Goal: Task Accomplishment & Management: Manage account settings

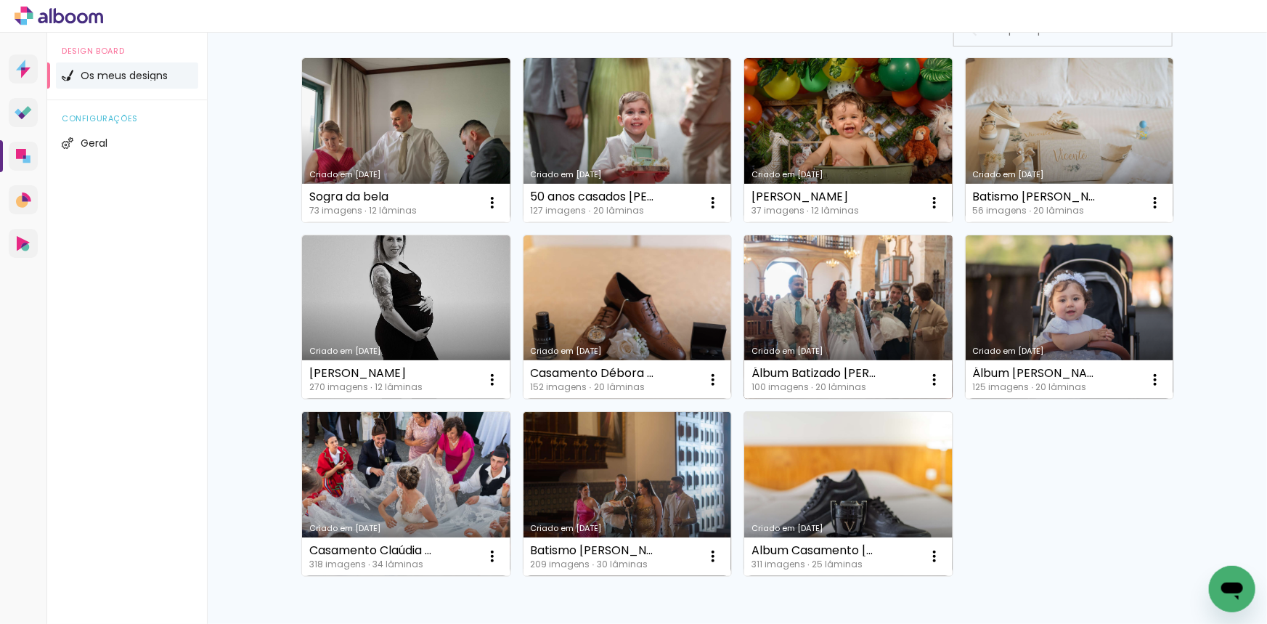
scroll to position [131, 0]
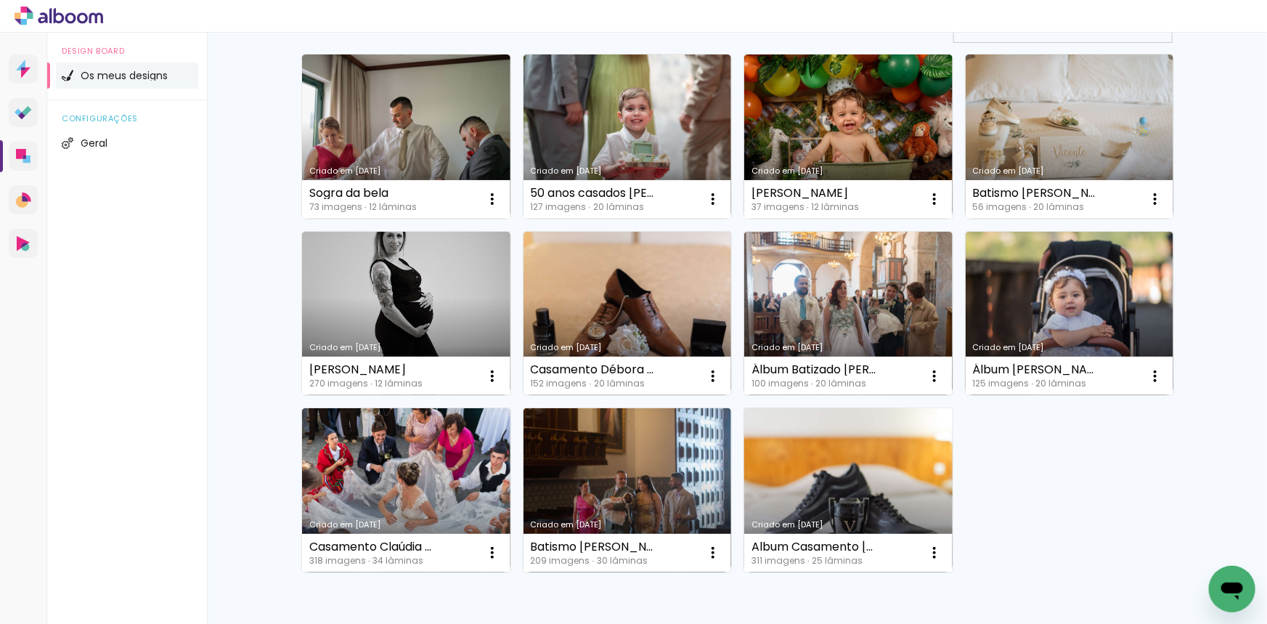
click at [852, 471] on link "Criado em [DATE]" at bounding box center [848, 490] width 208 height 164
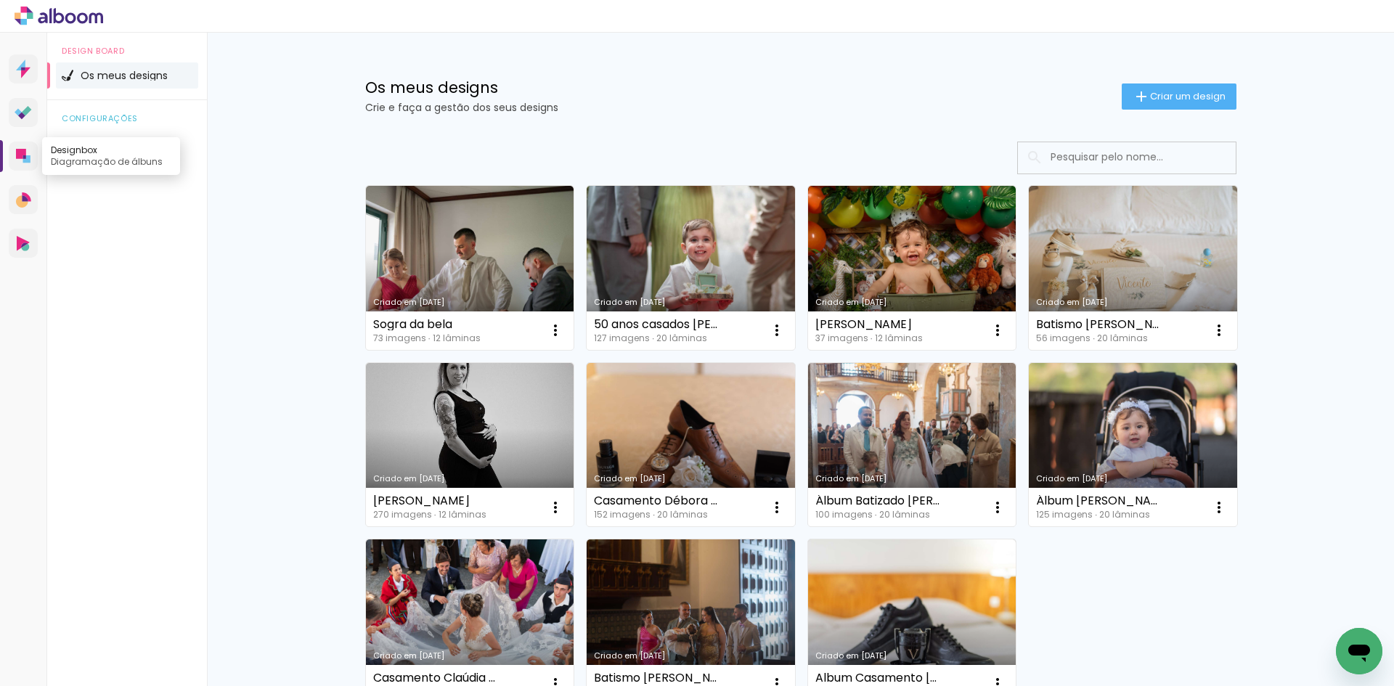
click at [19, 155] on icon at bounding box center [21, 154] width 10 height 10
click at [1193, 92] on span "Criar um design" at bounding box center [1187, 95] width 75 height 9
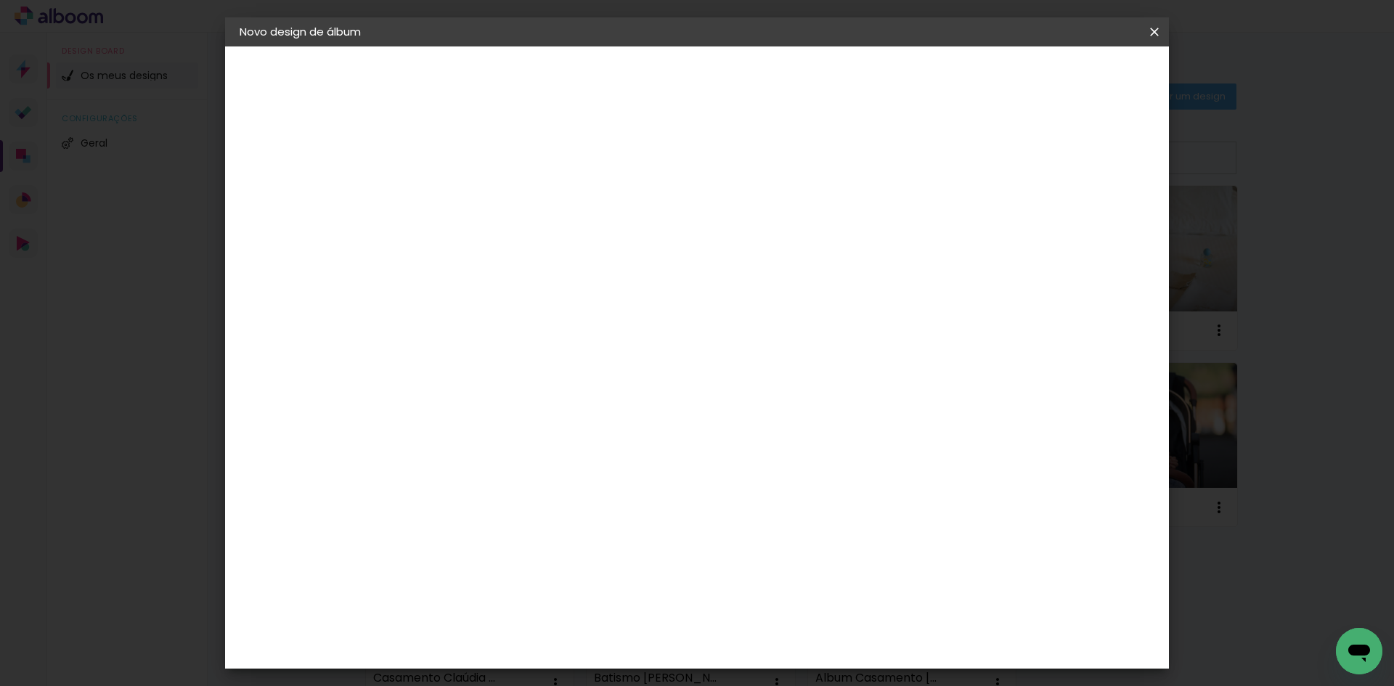
click at [477, 203] on input at bounding box center [477, 195] width 0 height 23
click at [477, 197] on input "Album Claudia Natal 2024/25" at bounding box center [477, 195] width 0 height 23
type input "Album Claudia Natal 24/25"
type paper-input "Album Claudia Natal 24/25"
click at [0, 0] on slot "Avançar" at bounding box center [0, 0] width 0 height 0
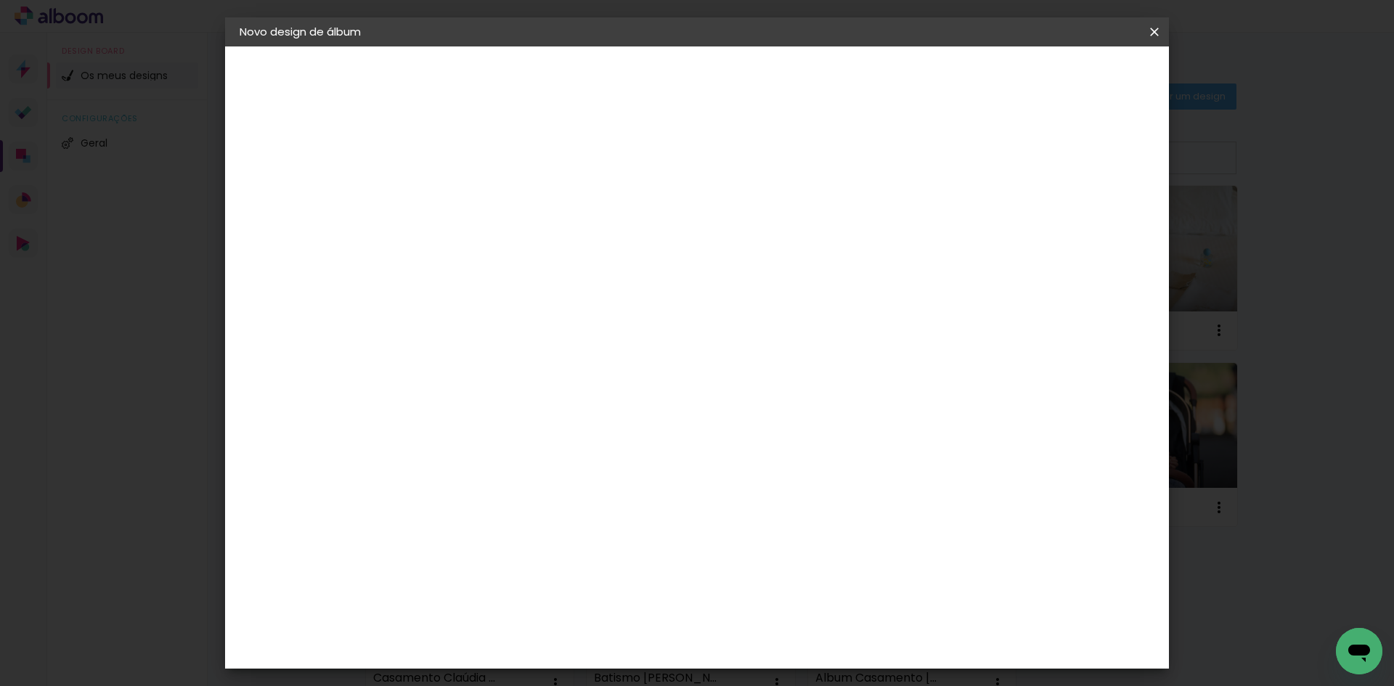
click at [690, 216] on paper-item "Tamanho Livre" at bounding box center [635, 224] width 110 height 38
click at [0, 0] on slot "Avançar" at bounding box center [0, 0] width 0 height 0
click at [443, 412] on input "30" at bounding box center [431, 412] width 38 height 22
type input "20"
type paper-input "20"
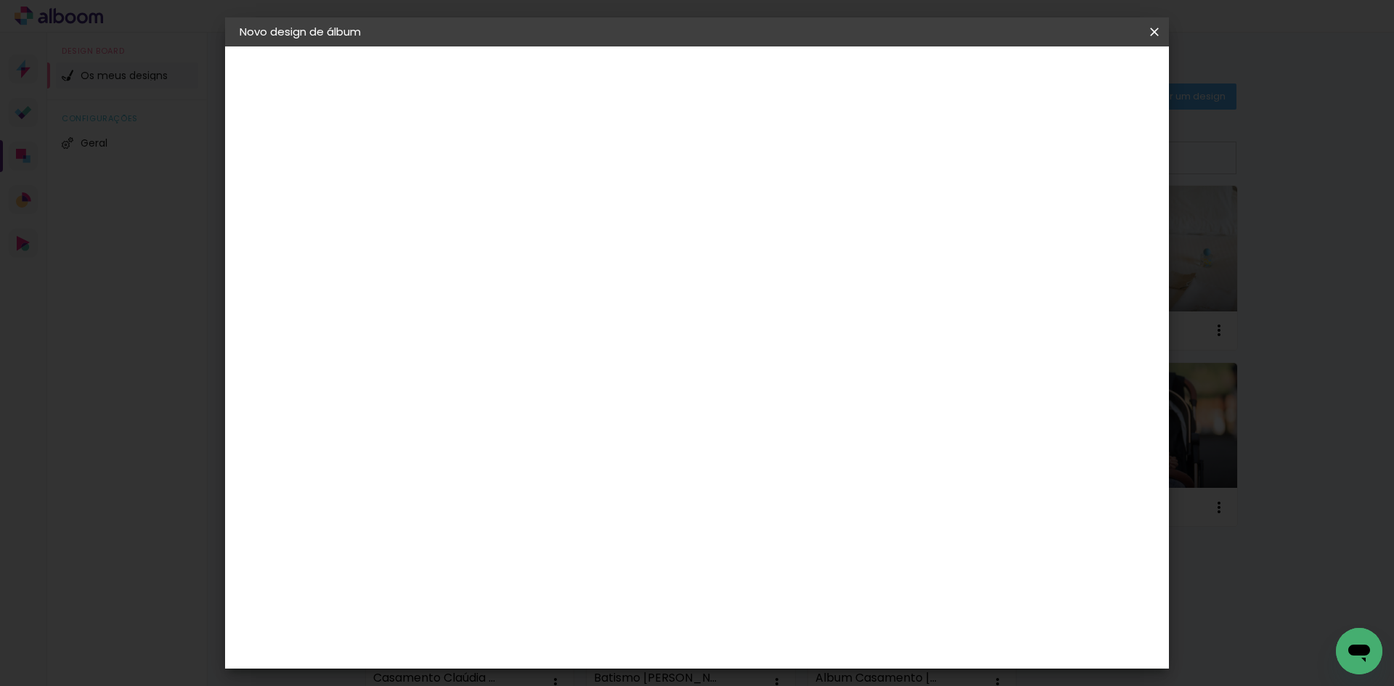
click at [788, 512] on input "60" at bounding box center [778, 510] width 38 height 22
type input "30"
type paper-input "30"
click at [1078, 76] on paper-button "Iniciar design" at bounding box center [1030, 77] width 95 height 25
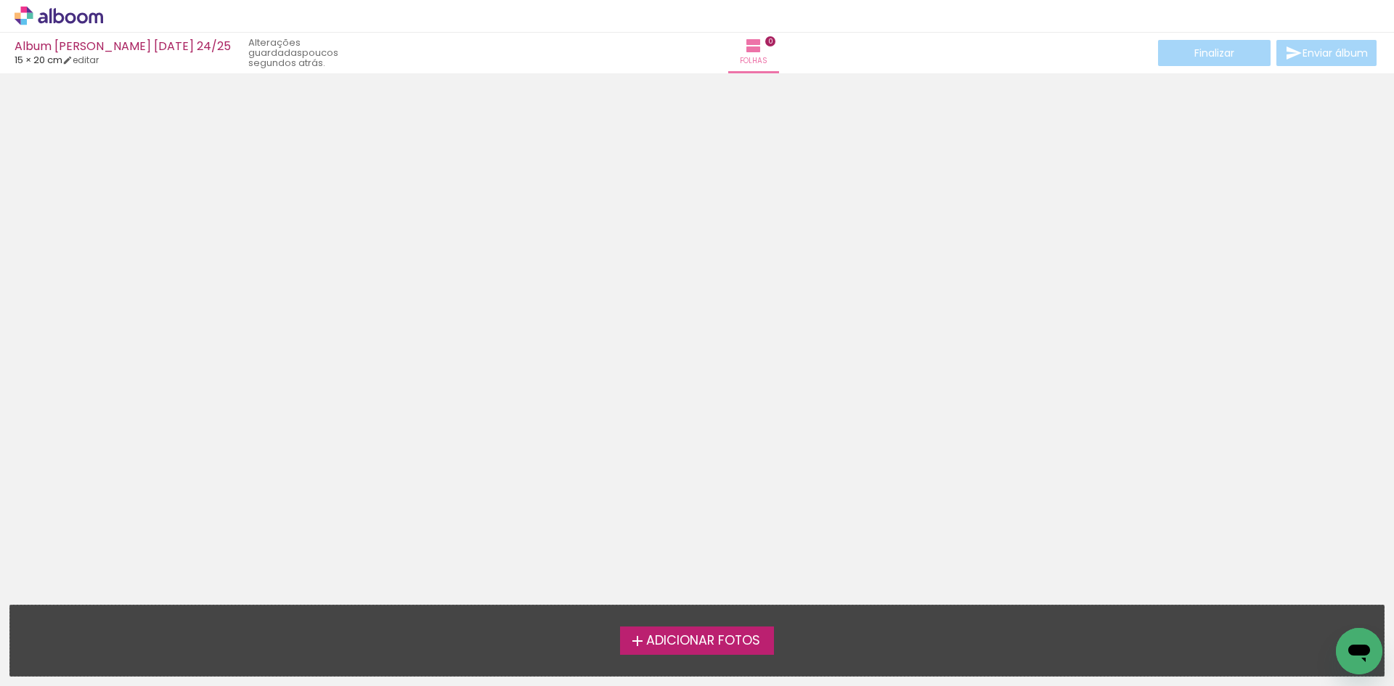
click at [709, 642] on span "Adicionar Fotos" at bounding box center [703, 640] width 114 height 13
click at [0, 0] on input "file" at bounding box center [0, 0] width 0 height 0
click at [73, 60] on iron-icon at bounding box center [67, 60] width 10 height 10
type input "20"
type input "30"
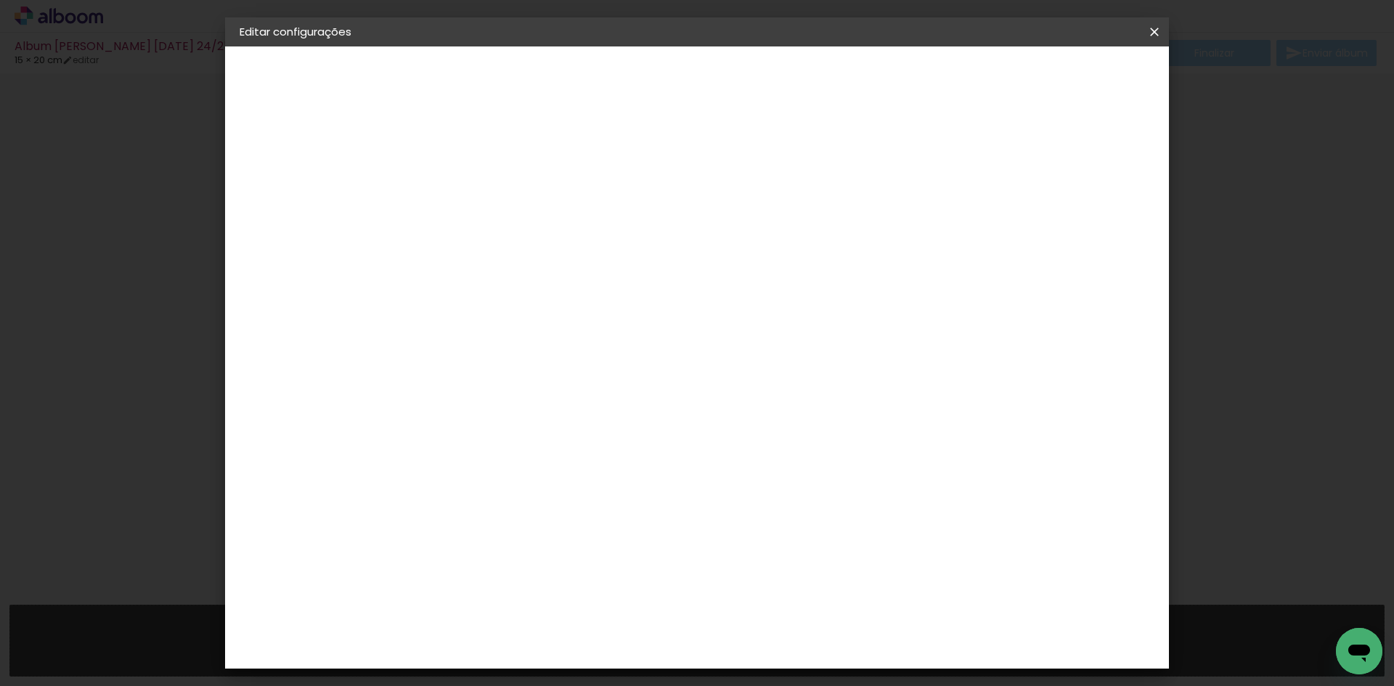
click at [1152, 34] on iron-icon at bounding box center [1154, 32] width 17 height 15
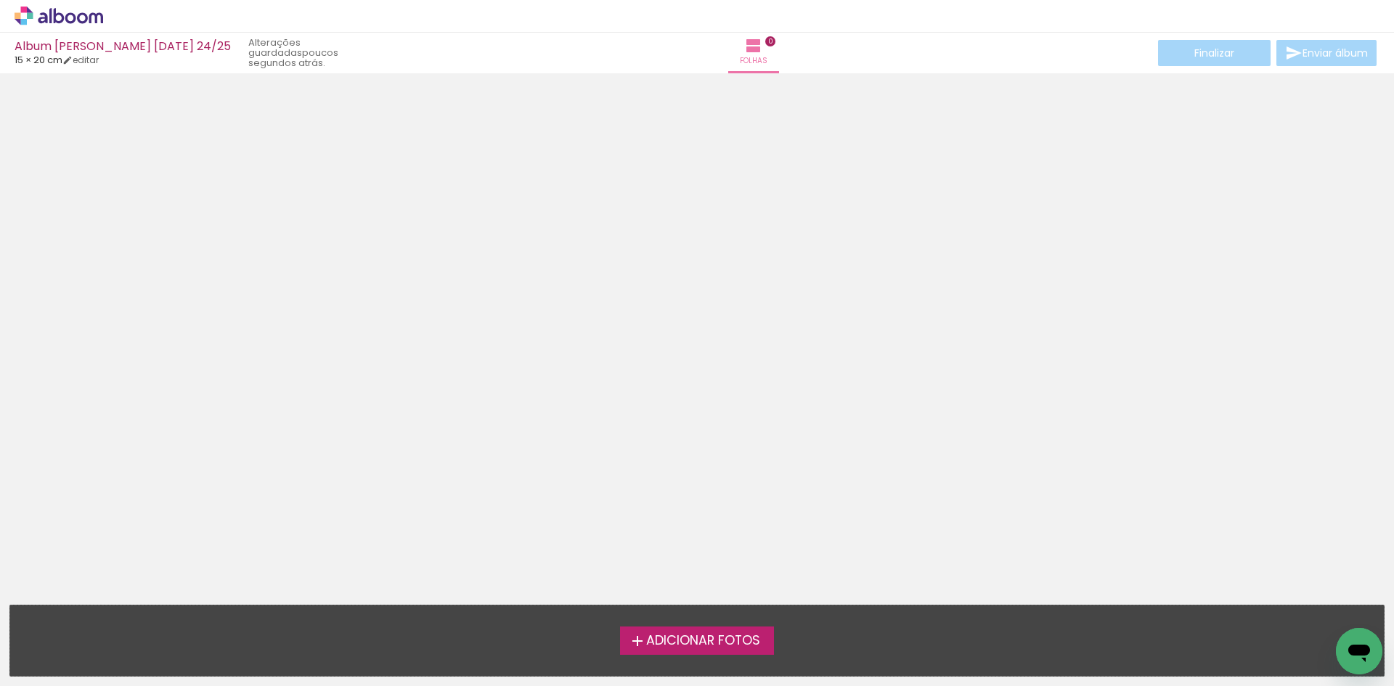
drag, startPoint x: 163, startPoint y: 48, endPoint x: 149, endPoint y: 44, distance: 14.3
click at [149, 44] on div "Album Claudia Natal 24/25" at bounding box center [123, 48] width 216 height 14
click at [73, 57] on iron-icon at bounding box center [67, 60] width 10 height 10
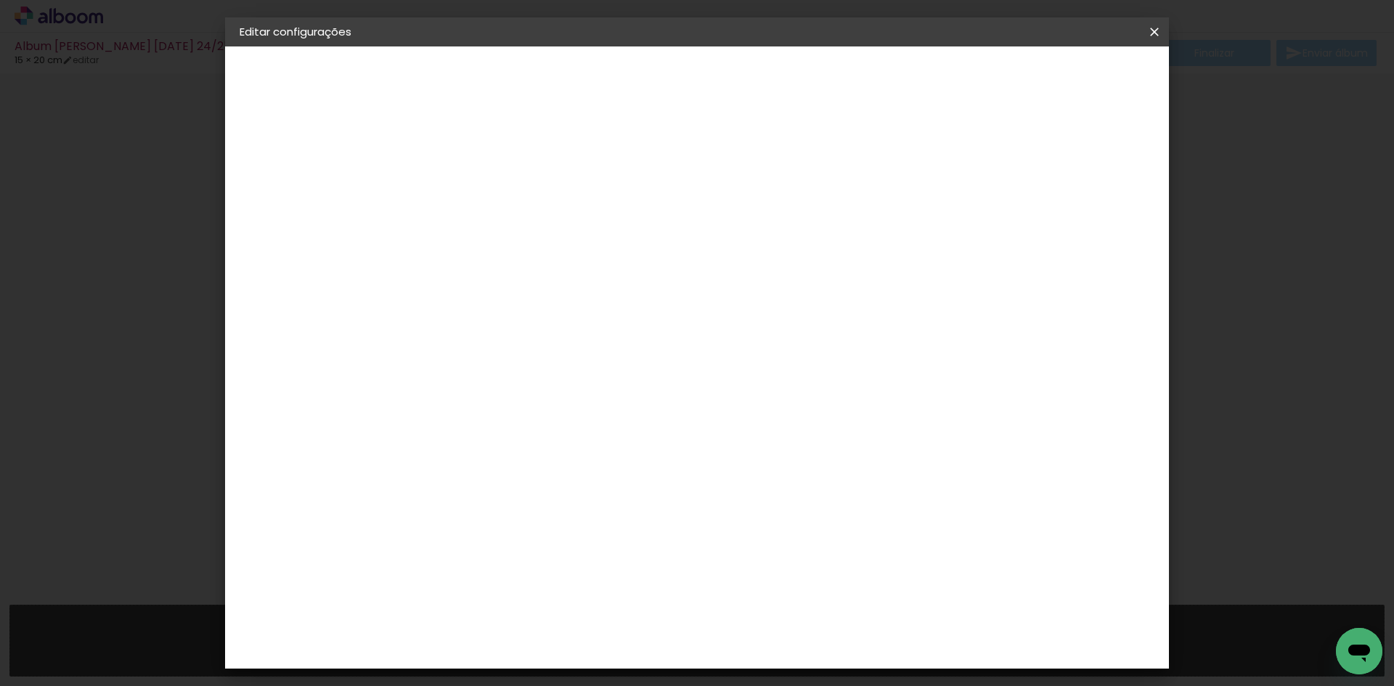
click at [1154, 33] on iron-icon at bounding box center [1154, 32] width 17 height 15
click at [0, 0] on slot "Album Claudia Natal 24/25" at bounding box center [0, 0] width 0 height 0
click at [477, 195] on input "Album Claudia Natal 24/25" at bounding box center [477, 195] width 0 height 23
click at [477, 194] on input "Album Claudia Natal 2/25" at bounding box center [477, 195] width 0 height 23
click at [477, 192] on input "Album Claudia Natal 2/2" at bounding box center [477, 195] width 0 height 23
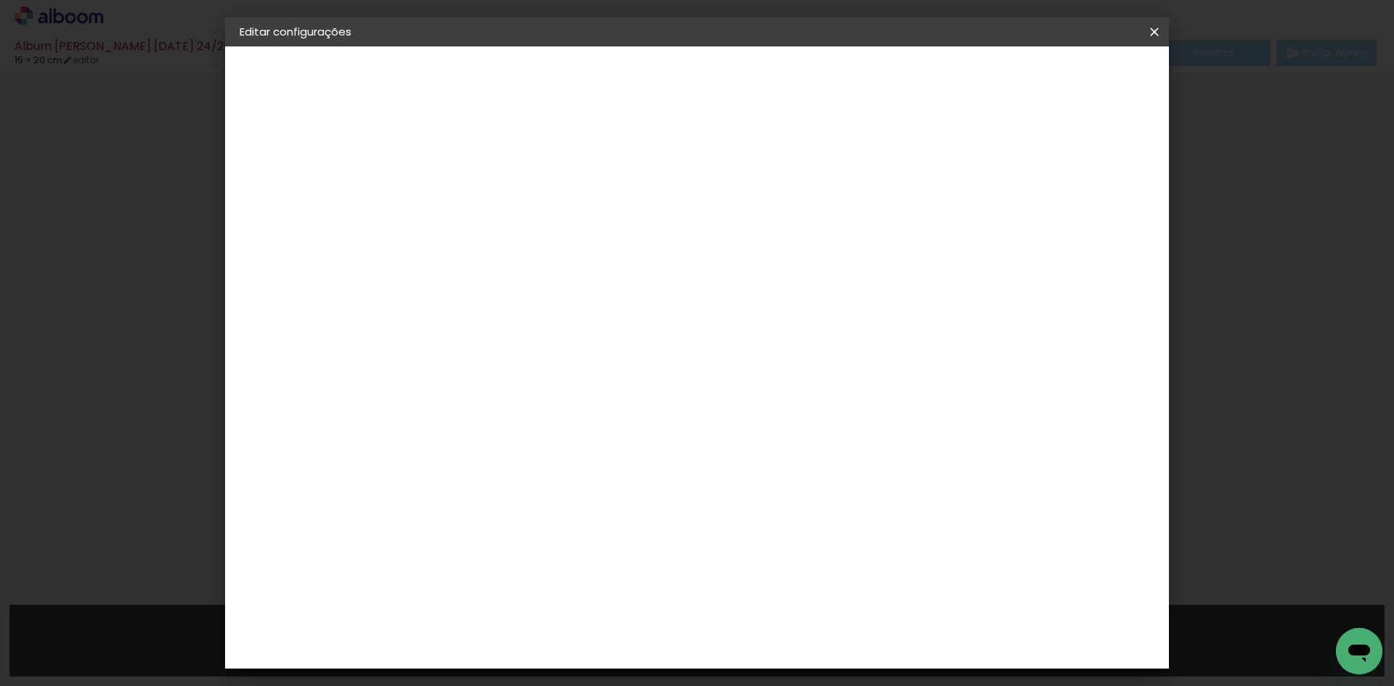
click at [477, 191] on input "Album Claudia Natal 23/2" at bounding box center [477, 195] width 0 height 23
type input "Album Claudia Natal 23/24"
type paper-input "Album Claudia Natal 23/24"
click at [0, 0] on slot "Avançar" at bounding box center [0, 0] width 0 height 0
click at [690, 72] on div "Voltar Avançar" at bounding box center [617, 77] width 144 height 25
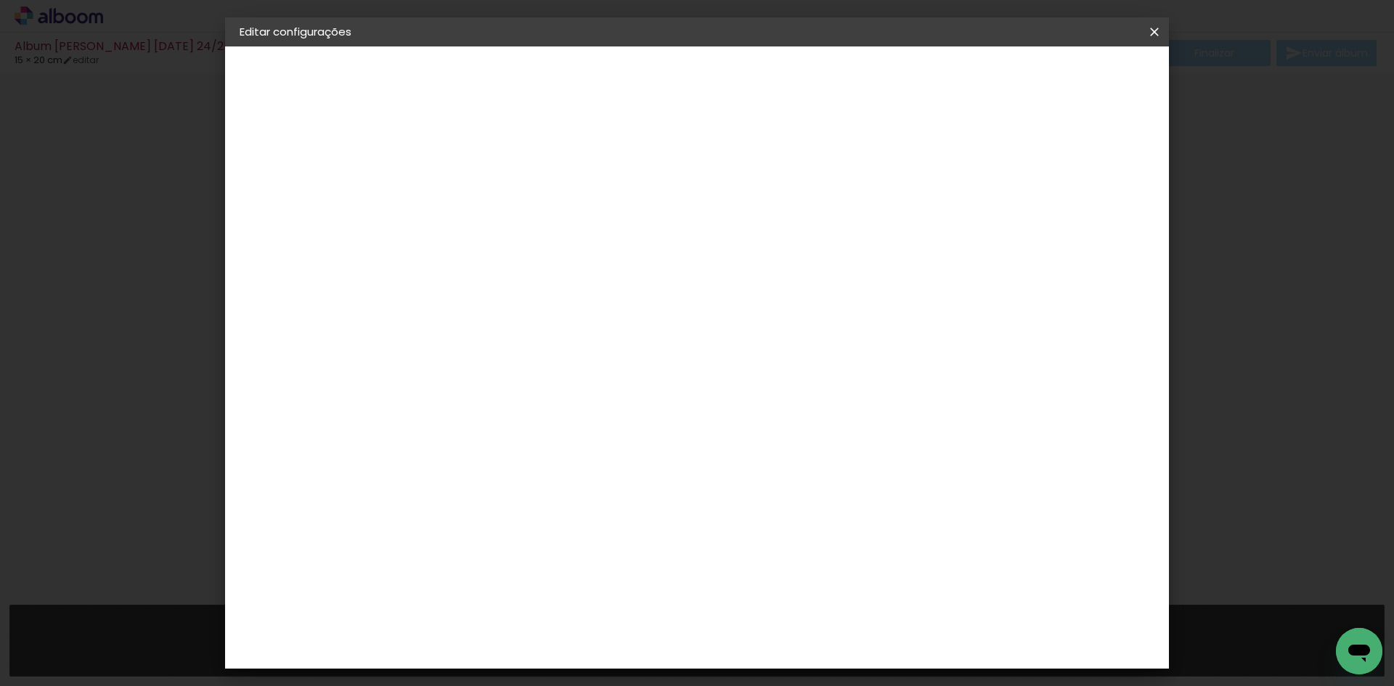
click at [0, 0] on slot "Voltar" at bounding box center [0, 0] width 0 height 0
click at [0, 0] on slot "Avançar" at bounding box center [0, 0] width 0 height 0
click at [690, 75] on div "Voltar Avançar" at bounding box center [617, 77] width 144 height 25
click at [1156, 29] on iron-icon at bounding box center [1154, 32] width 17 height 15
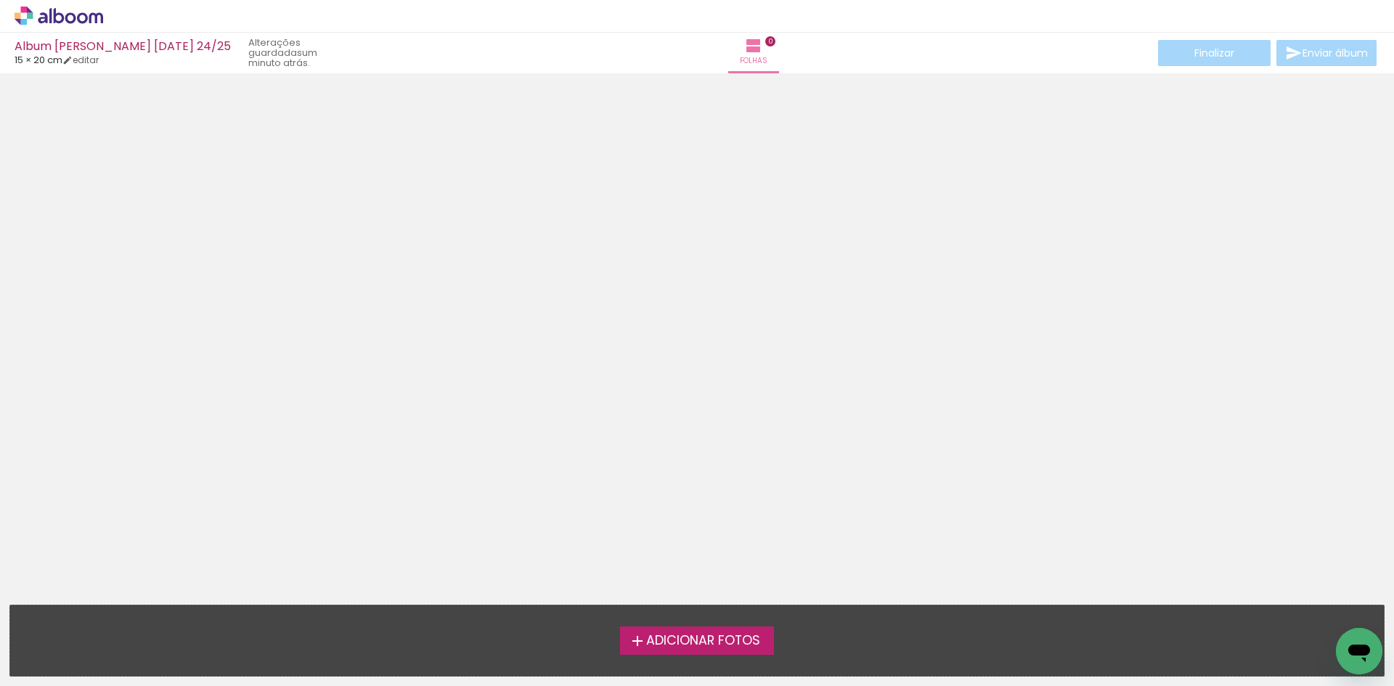
click at [22, 15] on icon at bounding box center [59, 16] width 89 height 19
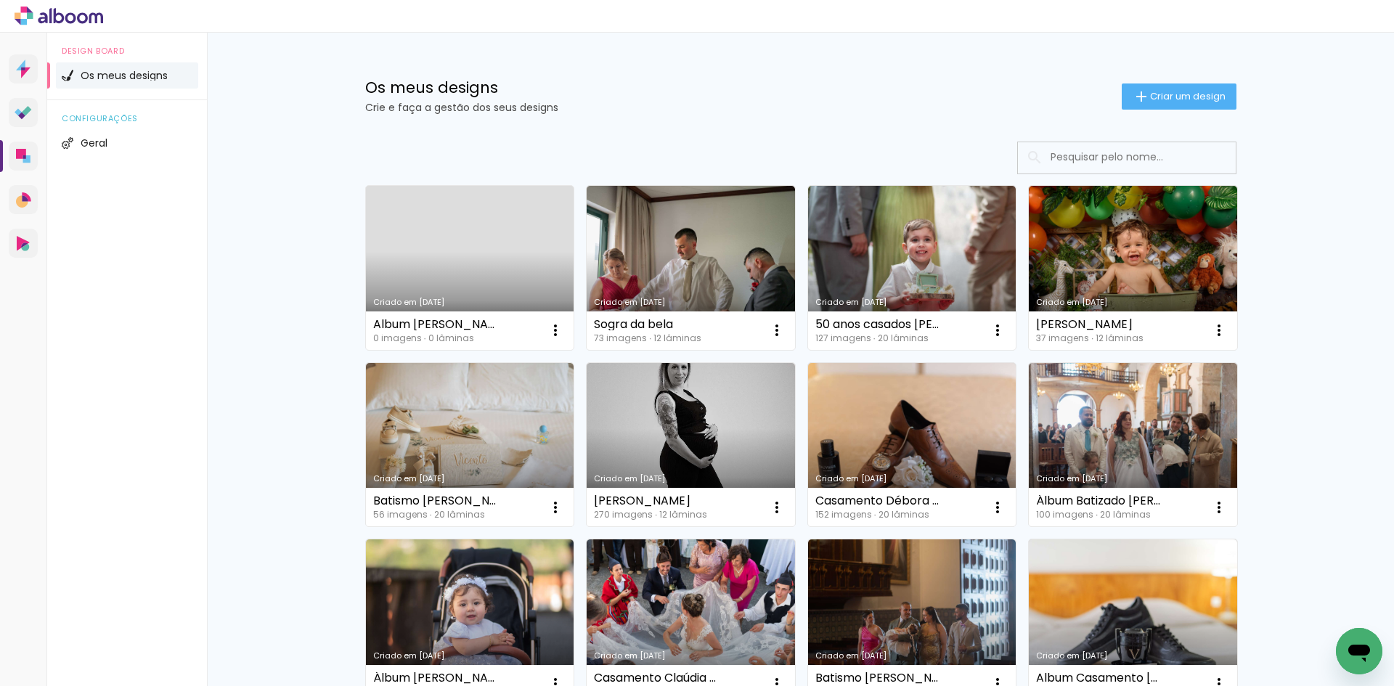
click at [442, 325] on div "Album [PERSON_NAME] [DATE] 24/25" at bounding box center [436, 325] width 127 height 12
click at [547, 330] on iron-icon at bounding box center [555, 330] width 17 height 17
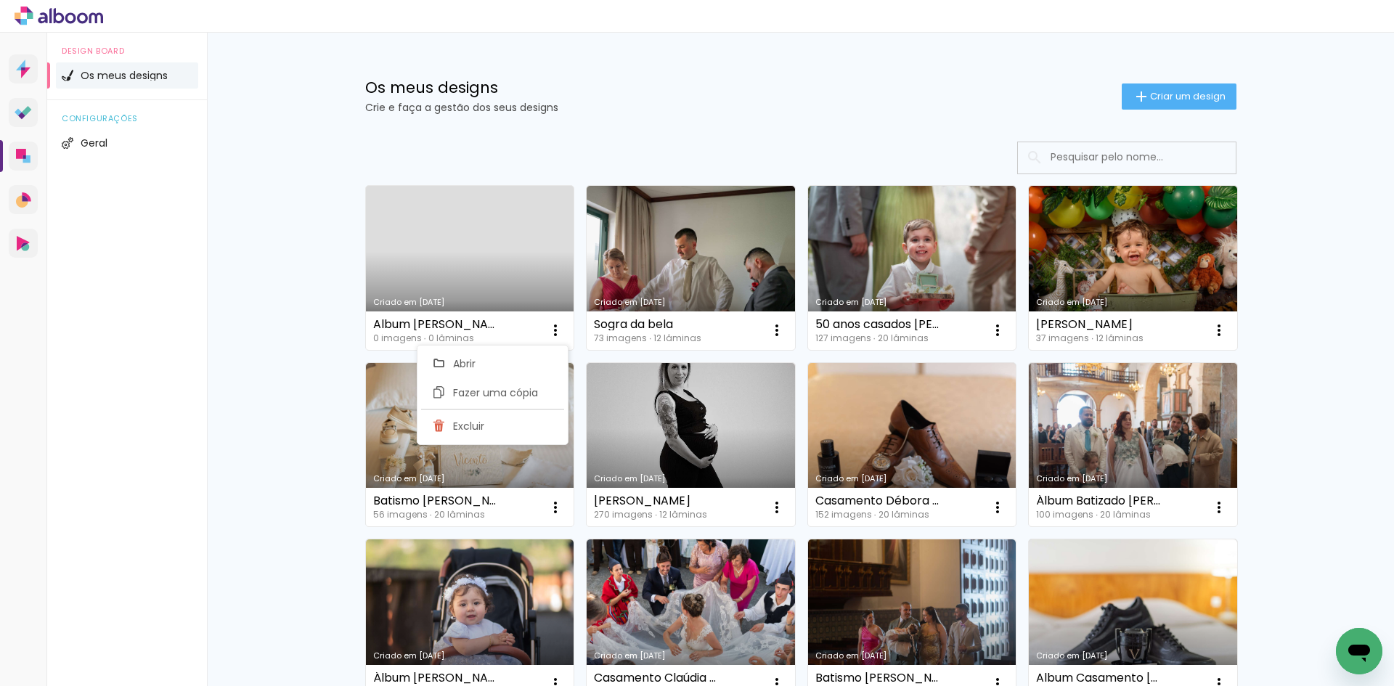
click at [387, 327] on div "Album [PERSON_NAME] [DATE] 24/25" at bounding box center [436, 325] width 127 height 12
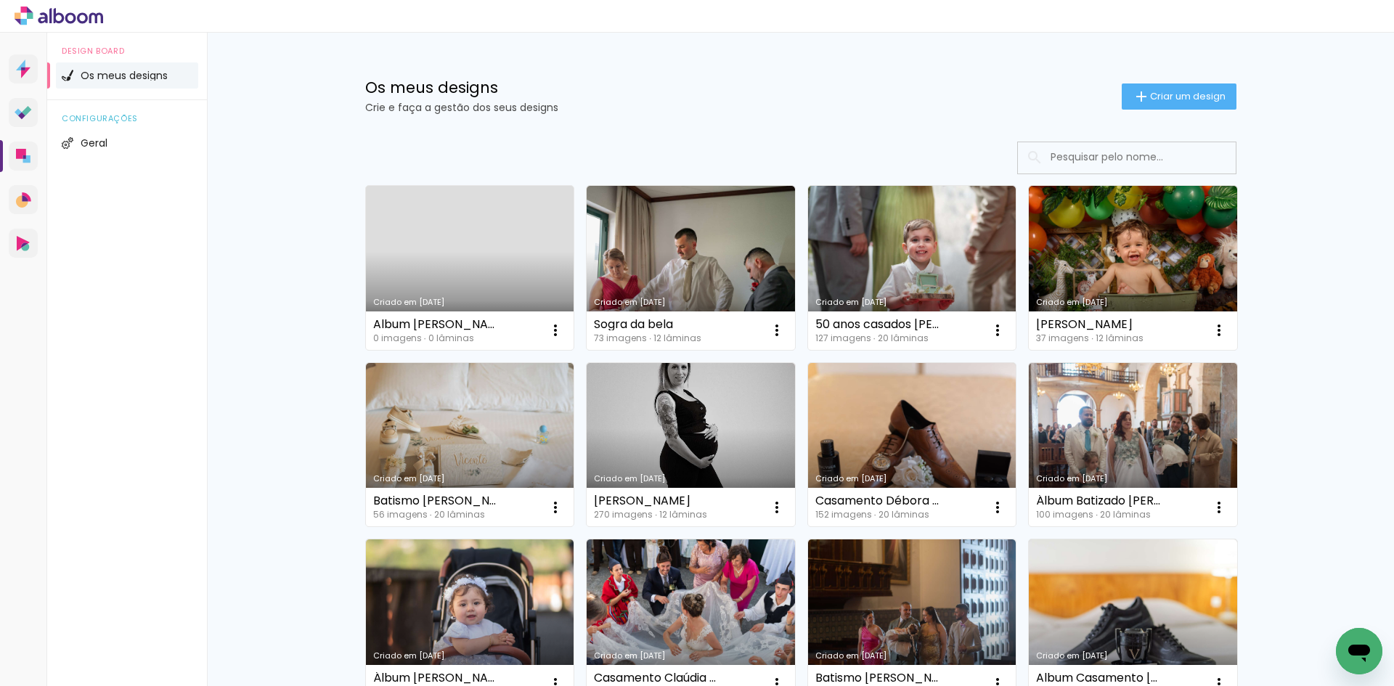
click at [475, 245] on link "Criado em [DATE]" at bounding box center [470, 268] width 208 height 164
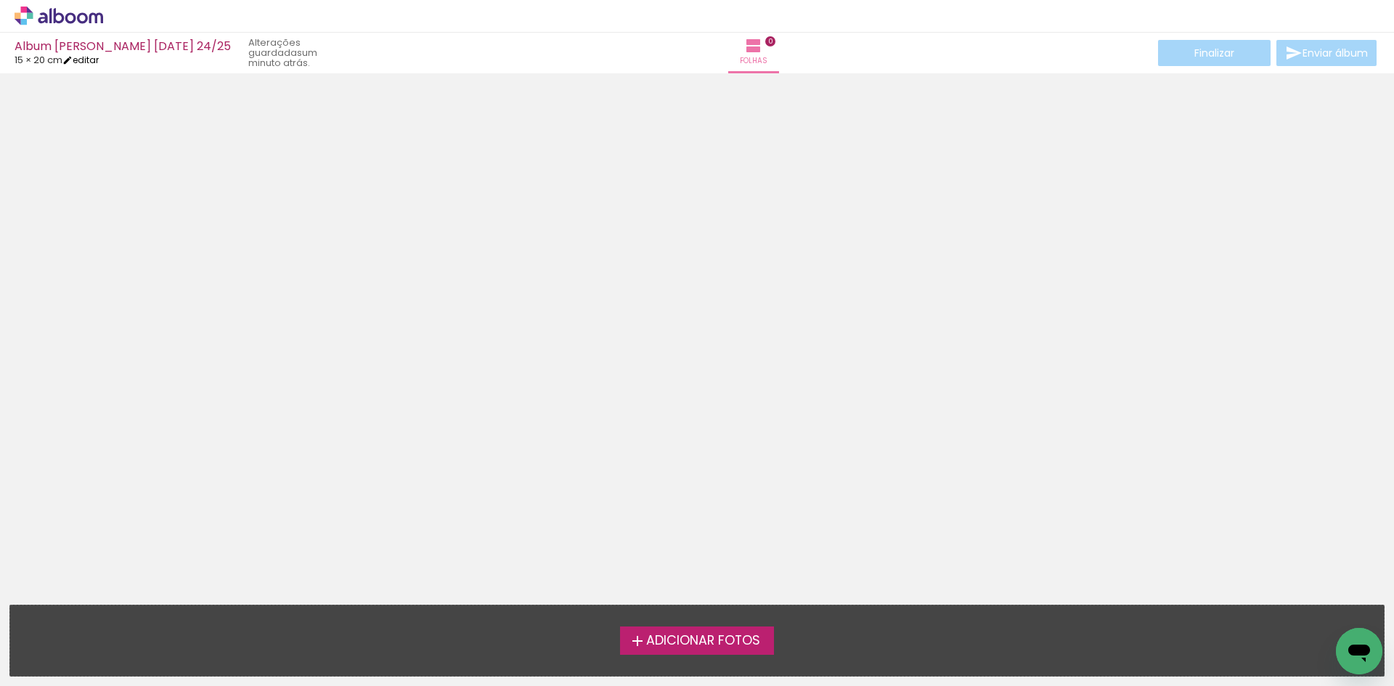
click at [83, 60] on link "editar" at bounding box center [80, 60] width 36 height 12
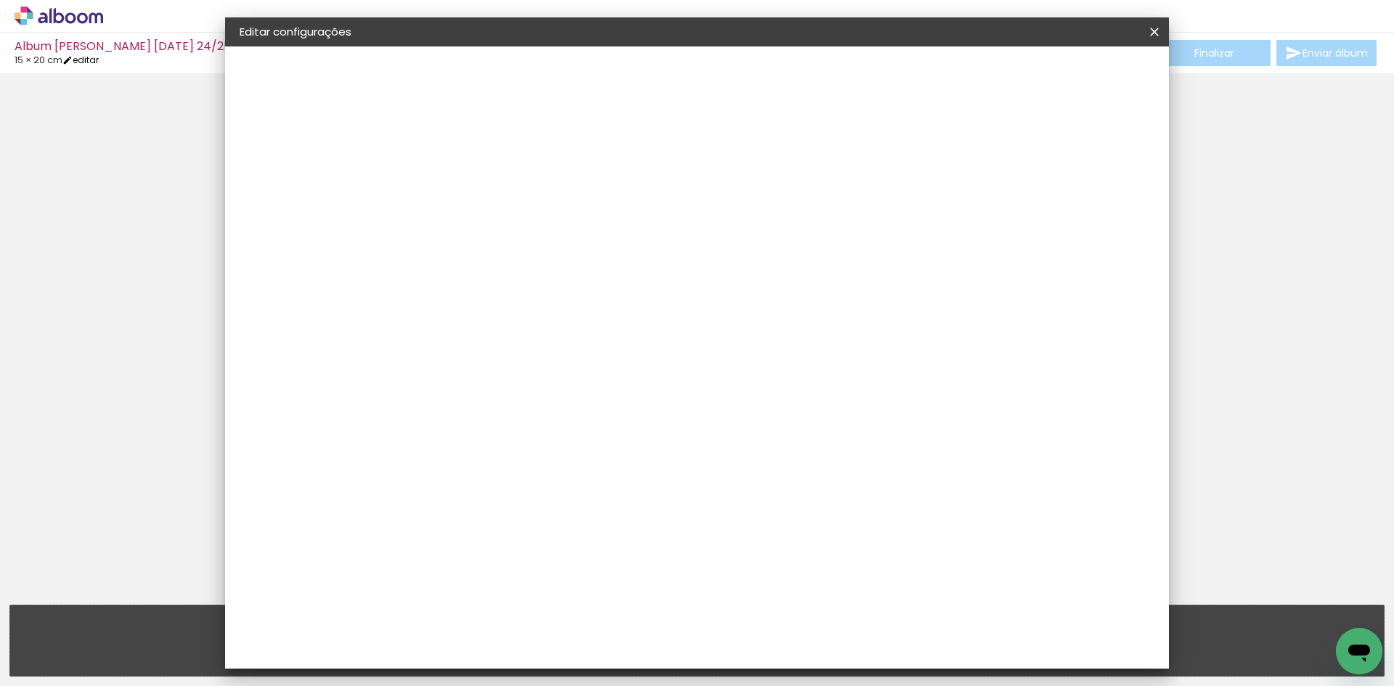
type input "20"
type input "30"
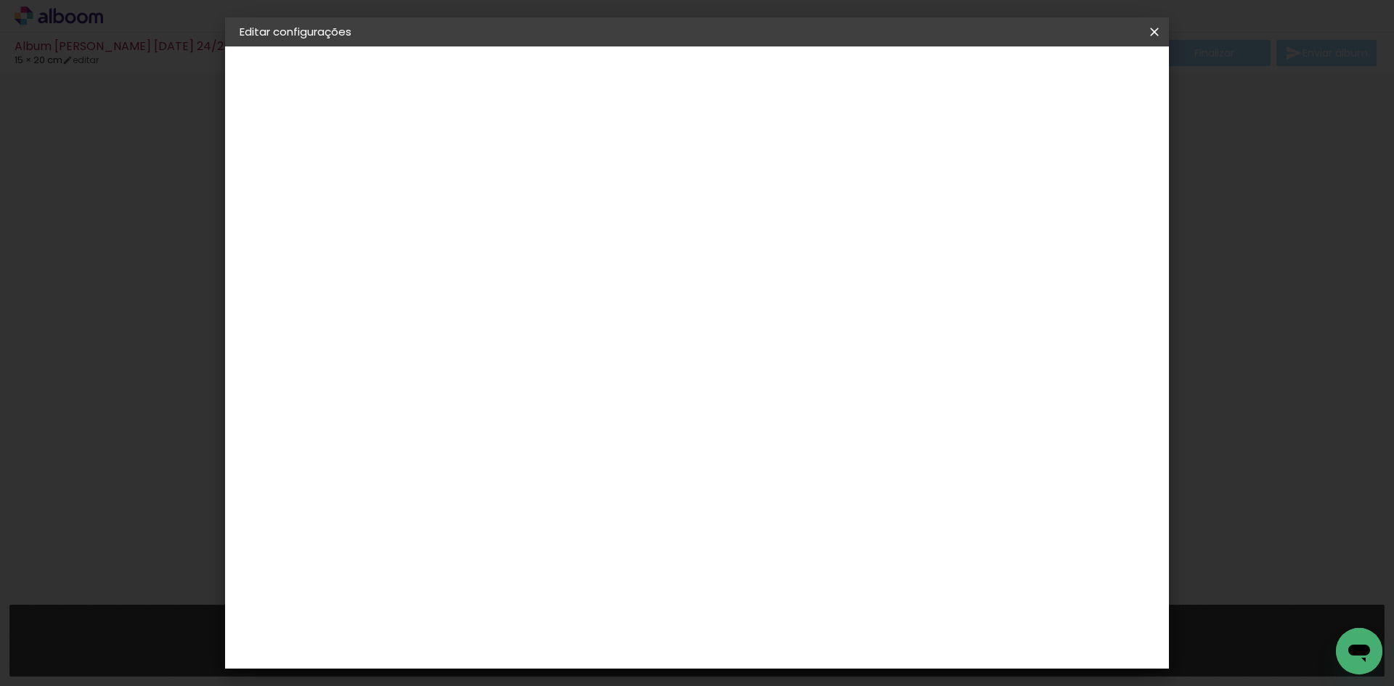
click at [0, 0] on slot "Album Claudia Natal 24/25" at bounding box center [0, 0] width 0 height 0
click at [477, 193] on input "Album Claudia Natal 24/25" at bounding box center [477, 195] width 0 height 23
click at [477, 192] on input "Album Claudia Natal 23/25" at bounding box center [477, 195] width 0 height 23
type input "Album Claudia Natal 23/24"
type paper-input "Album Claudia Natal 23/24"
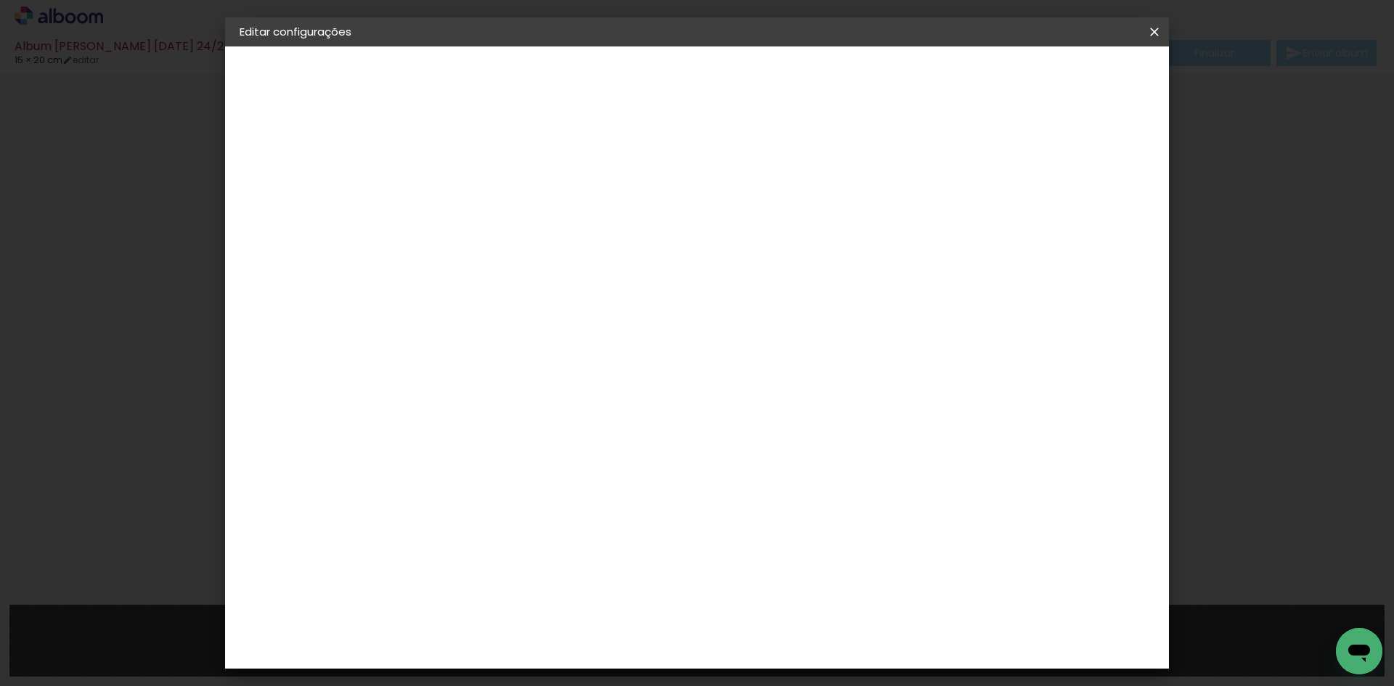
click at [0, 0] on slot "Avançar" at bounding box center [0, 0] width 0 height 0
click at [0, 0] on slot "Tamanho Livre" at bounding box center [0, 0] width 0 height 0
click at [0, 0] on slot "Avançar" at bounding box center [0, 0] width 0 height 0
click at [1000, 72] on span "Guardar configurações" at bounding box center [940, 77] width 118 height 10
click at [1000, 74] on span "Guardar configurações" at bounding box center [940, 77] width 118 height 10
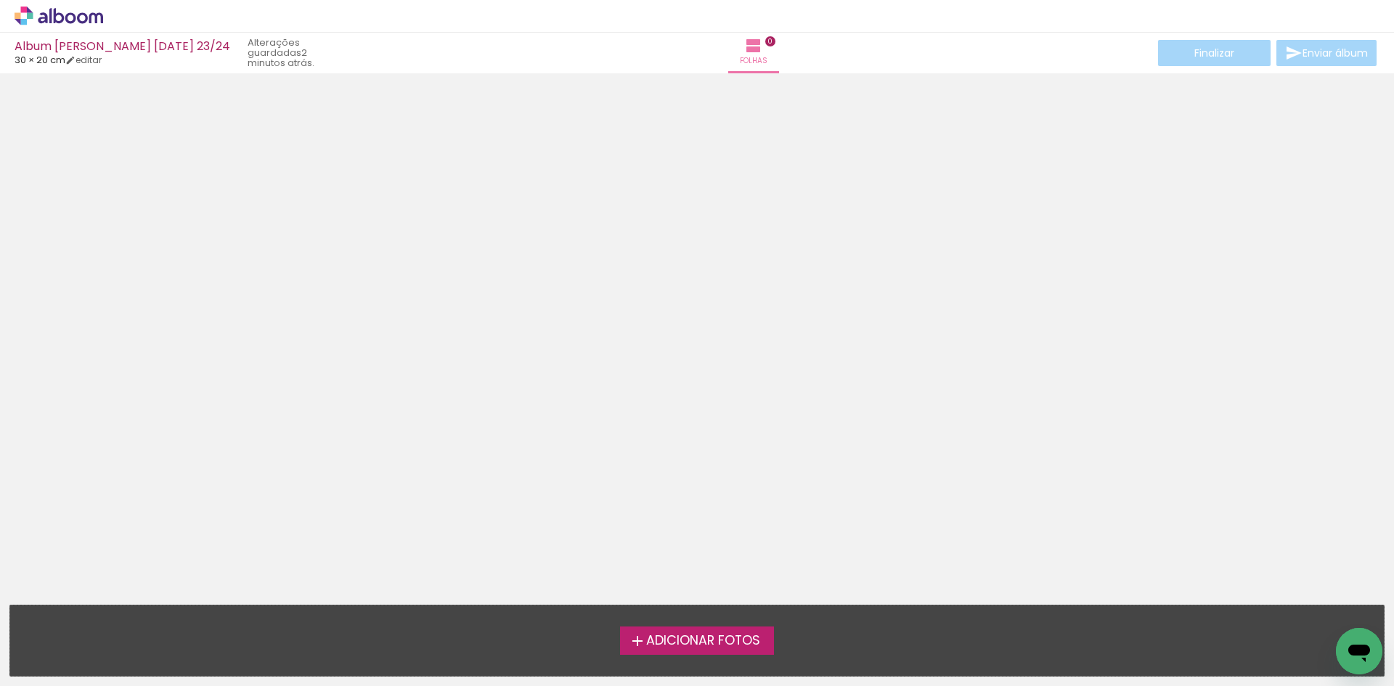
click at [722, 641] on span "Adicionar Fotos" at bounding box center [703, 640] width 114 height 13
click at [0, 0] on input "file" at bounding box center [0, 0] width 0 height 0
